Goal: Register for event/course

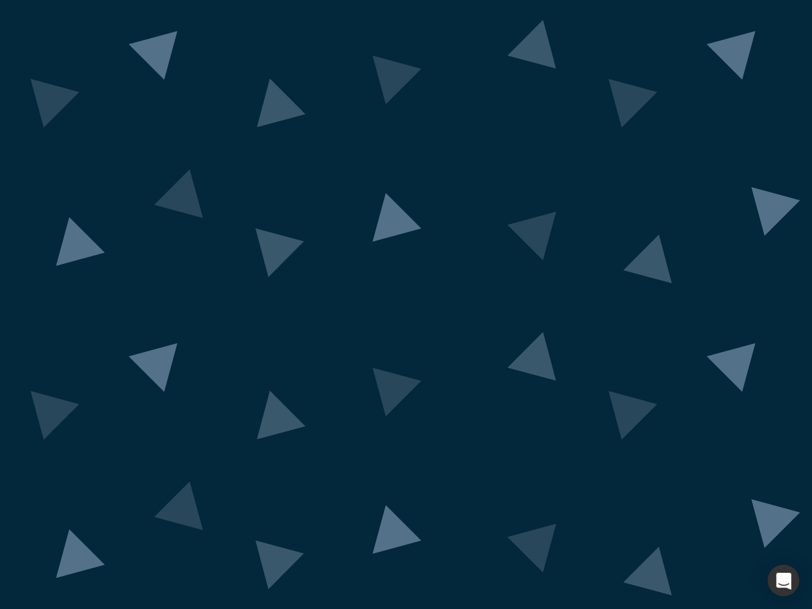
click at [784, 581] on div "button" at bounding box center [784, 581] width 32 height 32
